Goal: Task Accomplishment & Management: Manage account settings

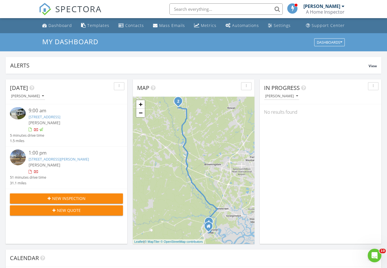
scroll to position [516, 387]
click at [62, 28] on div "Dashboard" at bounding box center [60, 25] width 24 height 5
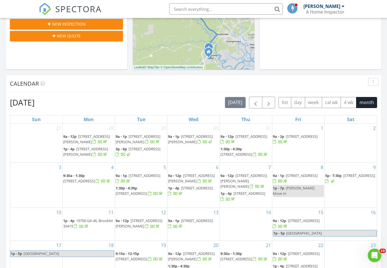
scroll to position [185, 0]
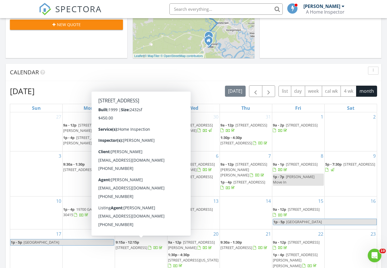
click at [147, 245] on span "500 Retriever Ct, Statesboro 30461" at bounding box center [132, 247] width 32 height 5
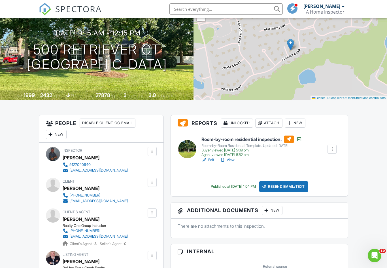
click at [232, 159] on link "View" at bounding box center [227, 160] width 15 height 6
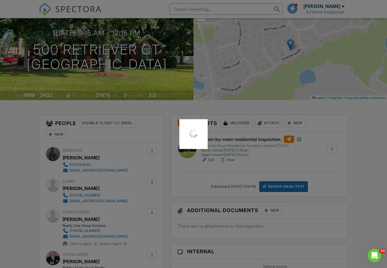
scroll to position [61, 0]
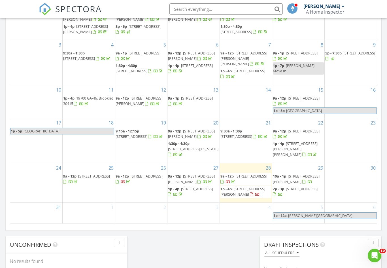
scroll to position [299, 0]
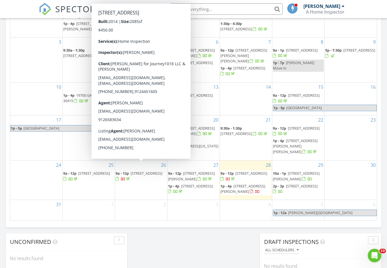
click at [145, 170] on span "80 Sunbury Ct, Richmond Hill 31324" at bounding box center [147, 172] width 32 height 5
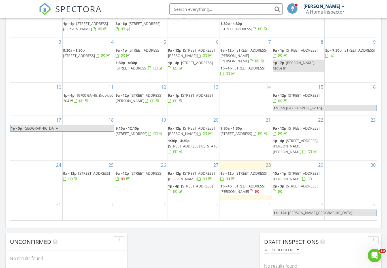
click at [97, 193] on div "25 9a - 12p 126 Thornbush Ct NE, Ludowici 31316" at bounding box center [89, 179] width 52 height 39
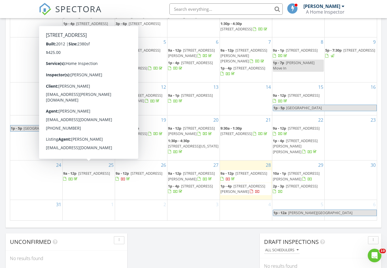
click at [88, 170] on span "126 Thornbush Ct NE, Ludowici 31316" at bounding box center [94, 172] width 32 height 5
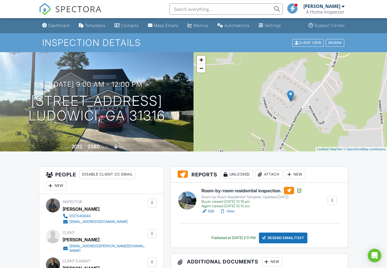
click at [227, 210] on link "View" at bounding box center [227, 211] width 15 height 6
